Goal: Transaction & Acquisition: Purchase product/service

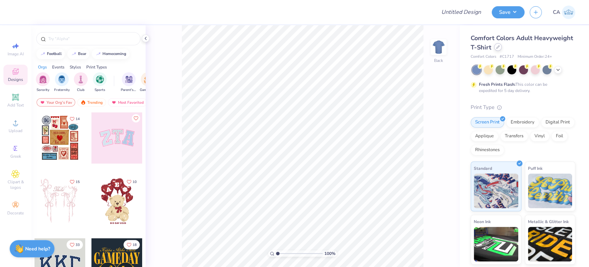
click at [500, 48] on icon at bounding box center [497, 46] width 3 height 3
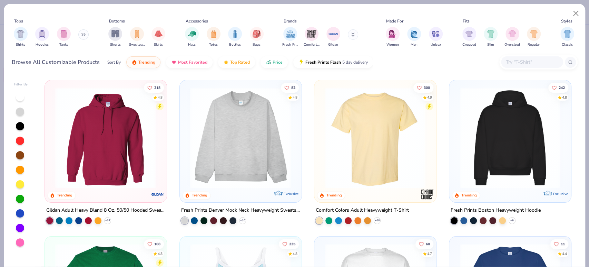
click at [485, 116] on img at bounding box center [510, 137] width 108 height 101
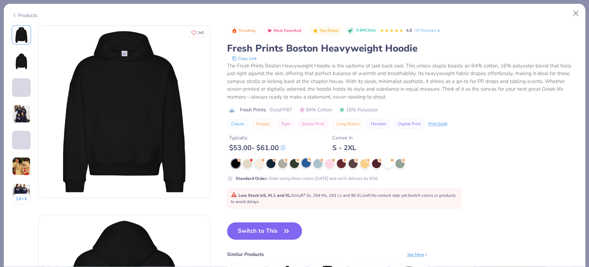
click at [307, 163] on div at bounding box center [306, 162] width 9 height 9
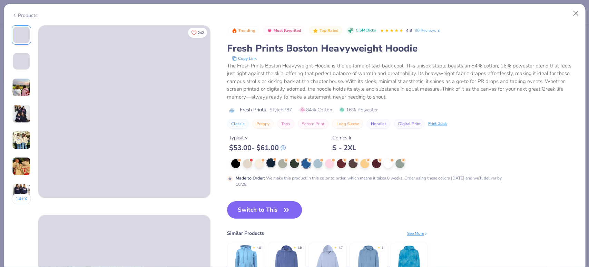
click at [272, 161] on div at bounding box center [271, 162] width 9 height 9
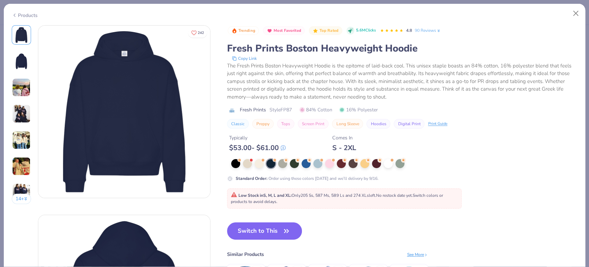
click at [288, 109] on span "Style FP87" at bounding box center [281, 109] width 22 height 7
copy span "FP87"
